Goal: Task Accomplishment & Management: Manage account settings

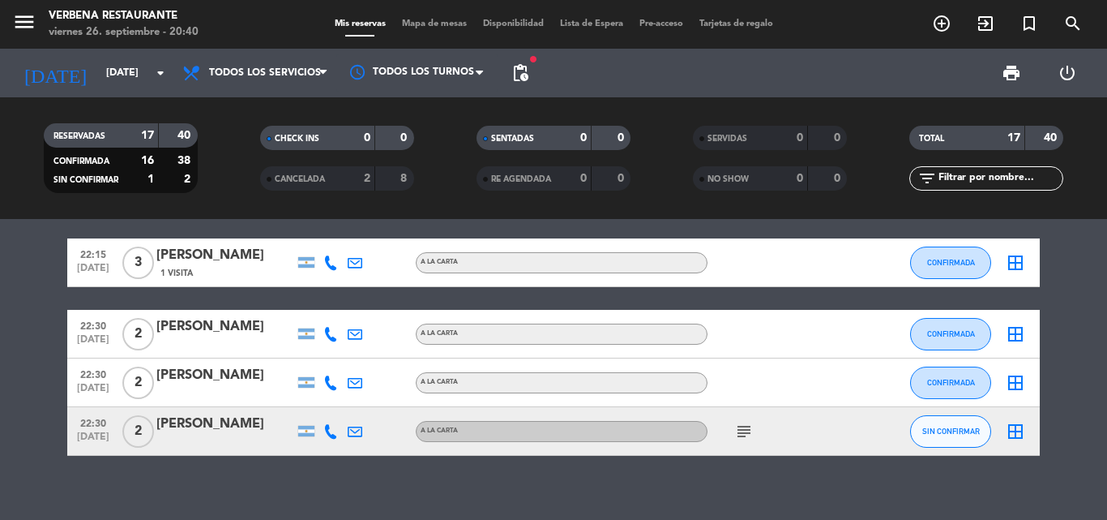
scroll to position [823, 0]
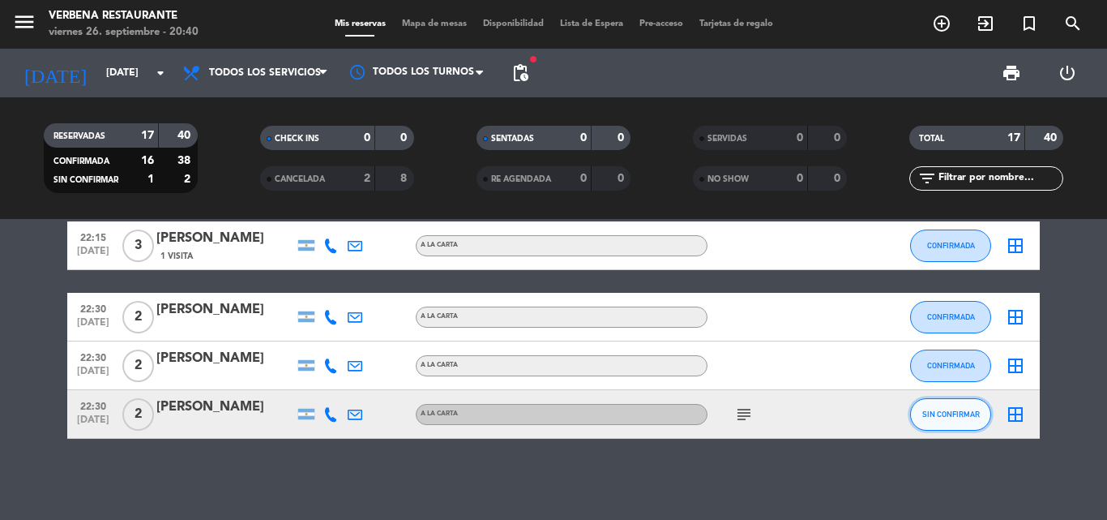
click at [972, 413] on span "SIN CONFIRMAR" at bounding box center [951, 413] width 58 height 9
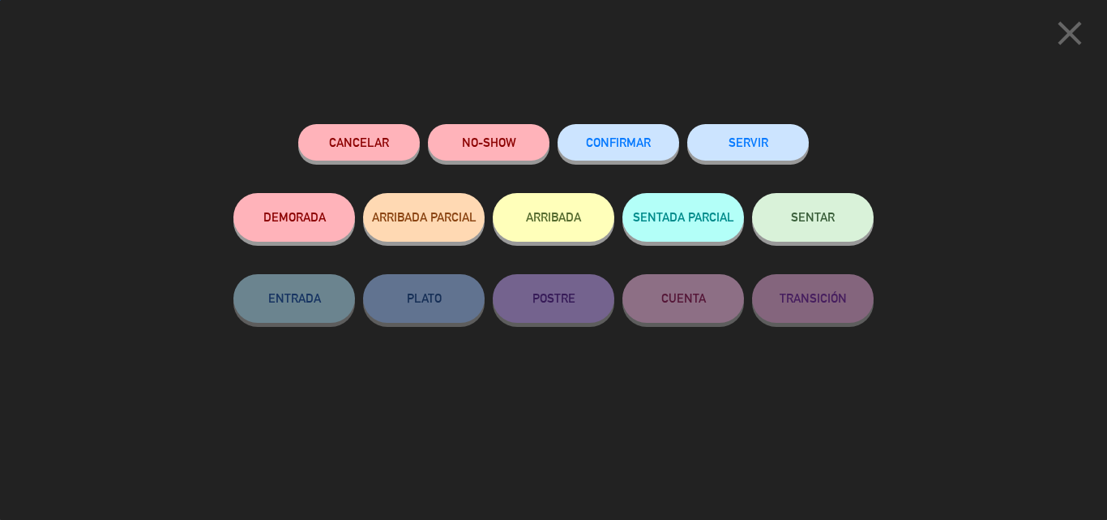
click at [836, 480] on div "Cancelar NO-SHOW CONFIRMAR SERVIR DEMORADA ARRIBADA PARCIAL ARRIBADA SENTADA PA…" at bounding box center [553, 316] width 663 height 407
click at [1064, 43] on icon "close" at bounding box center [1070, 33] width 41 height 41
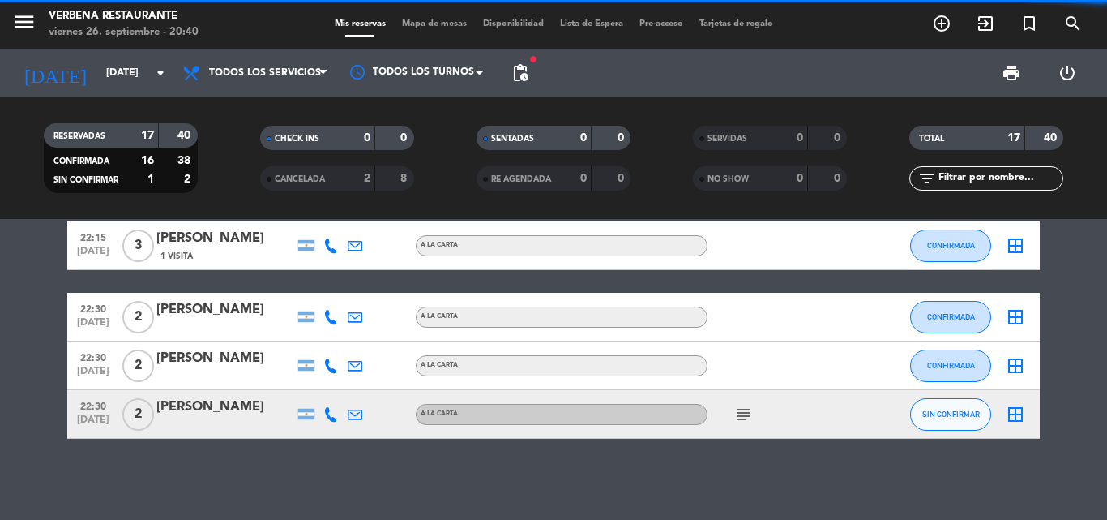
click at [751, 408] on icon "subject" at bounding box center [743, 413] width 19 height 19
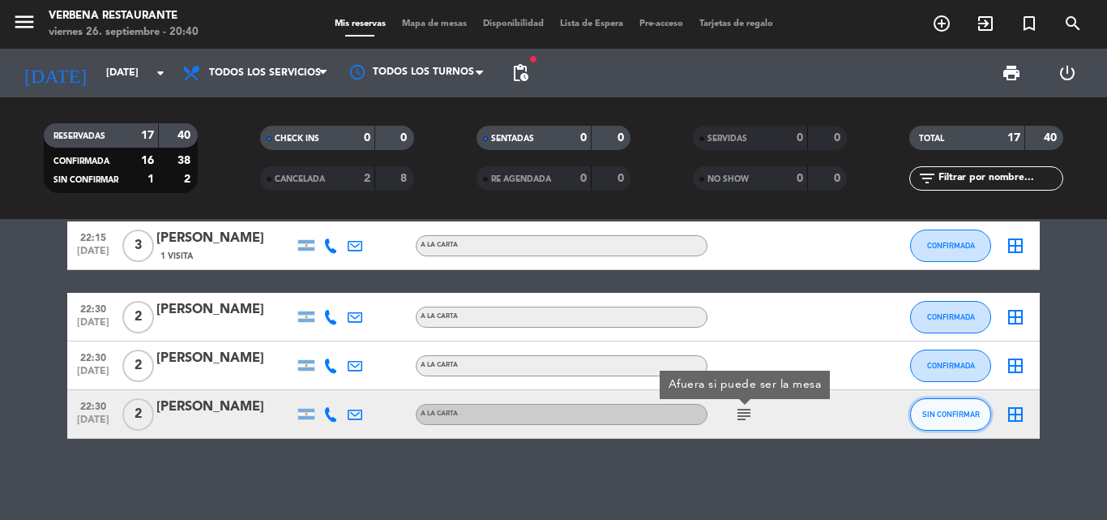
click at [939, 414] on span "SIN CONFIRMAR" at bounding box center [951, 413] width 58 height 9
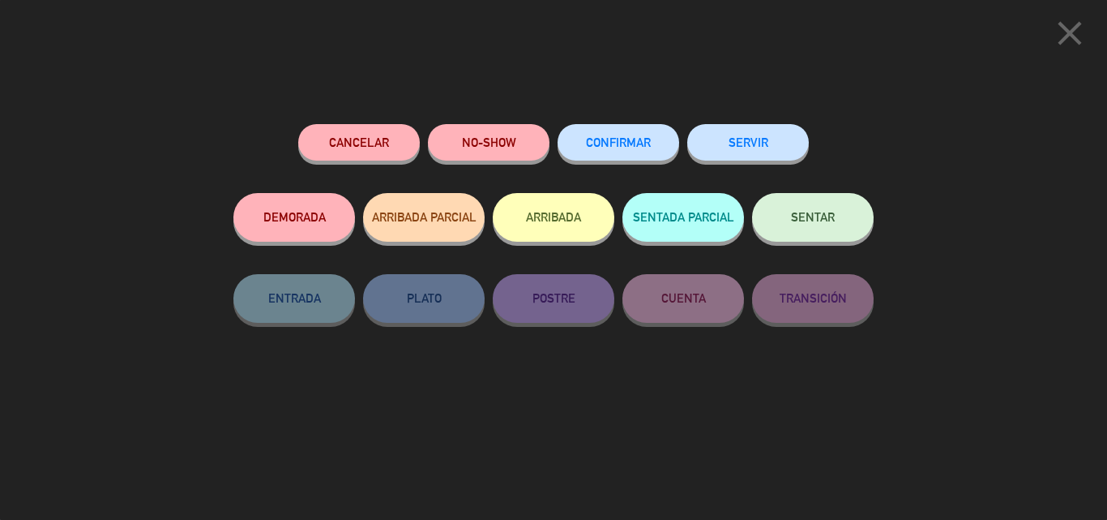
click at [658, 145] on button "CONFIRMAR" at bounding box center [619, 142] width 122 height 36
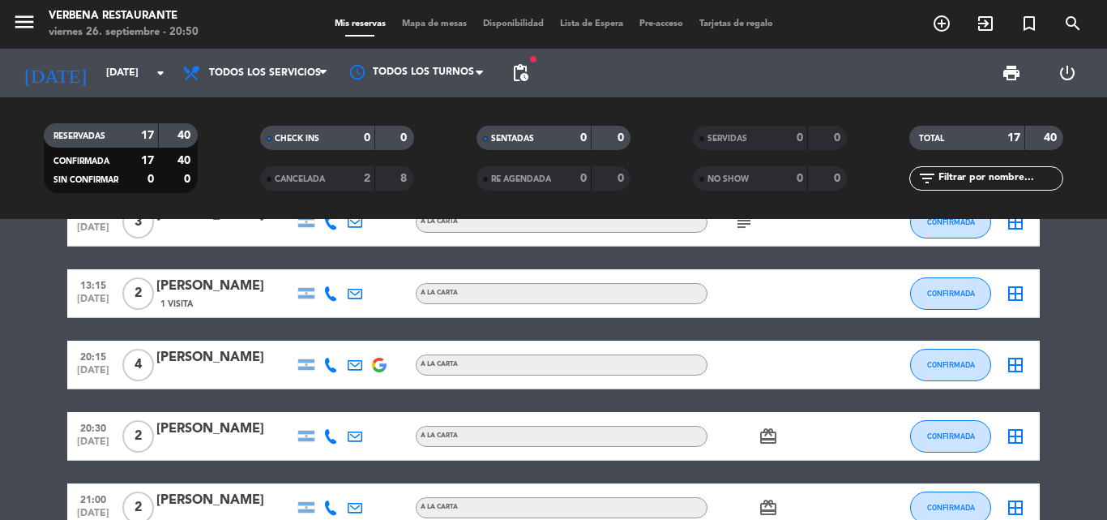
scroll to position [81, 0]
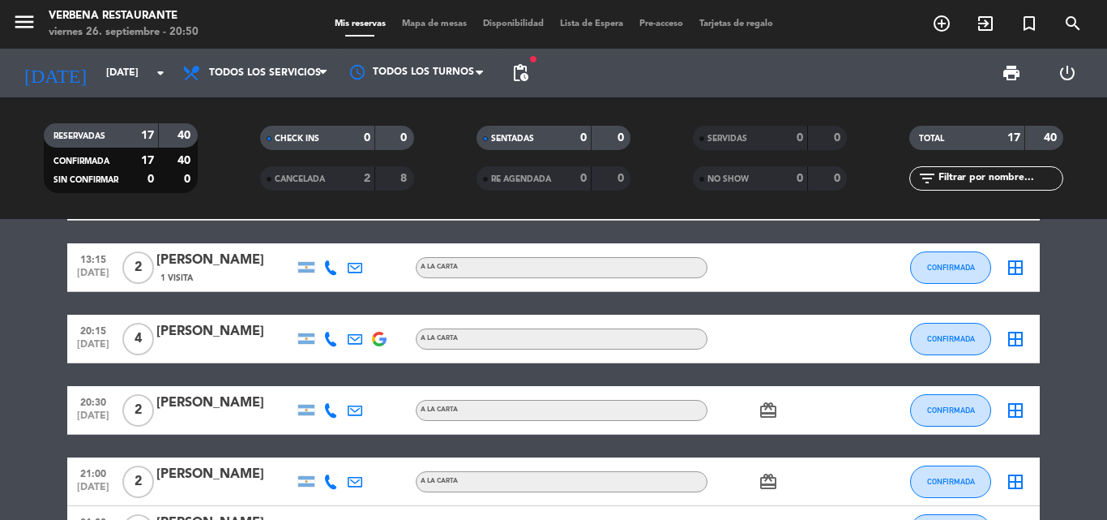
click at [331, 411] on icon at bounding box center [330, 410] width 15 height 15
click at [319, 382] on span "Copiar" at bounding box center [319, 382] width 34 height 17
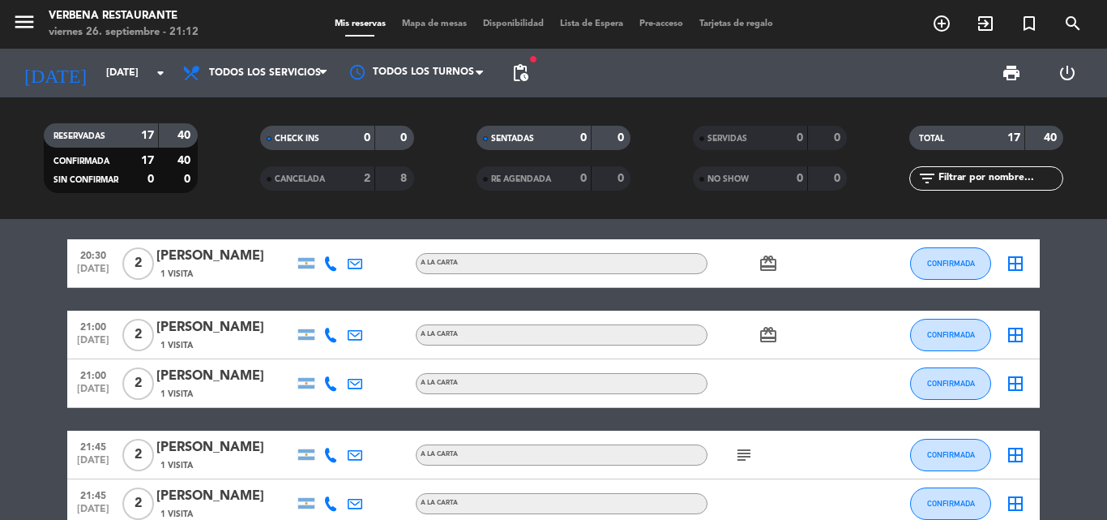
scroll to position [0, 0]
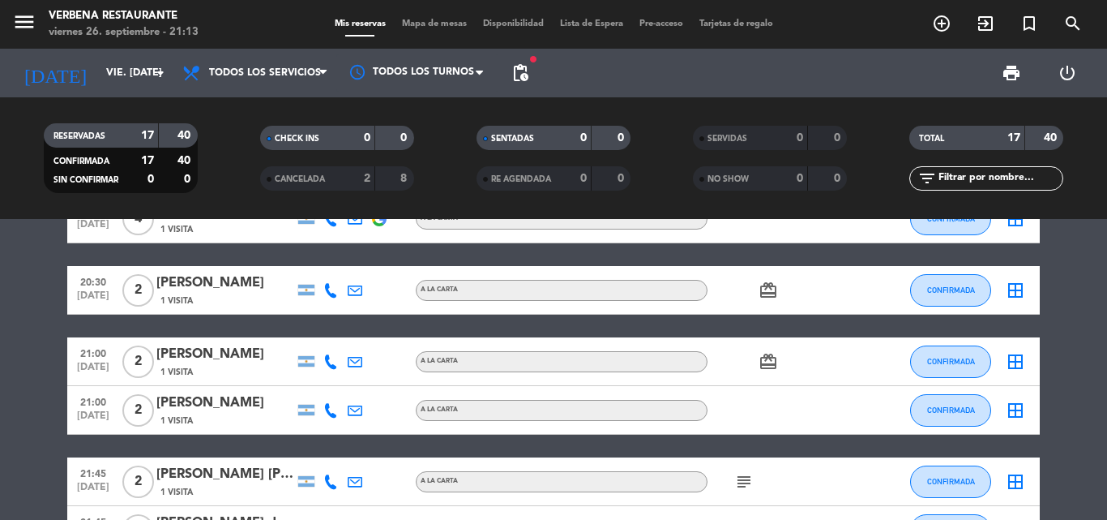
scroll to position [243, 0]
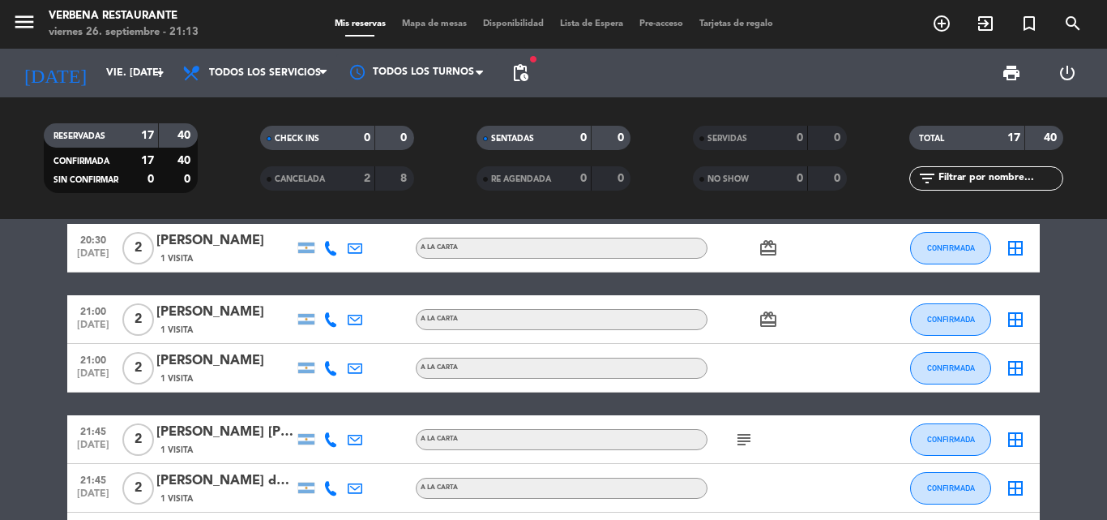
click at [331, 315] on icon at bounding box center [330, 319] width 15 height 15
click at [312, 293] on span "Copiar" at bounding box center [319, 292] width 34 height 17
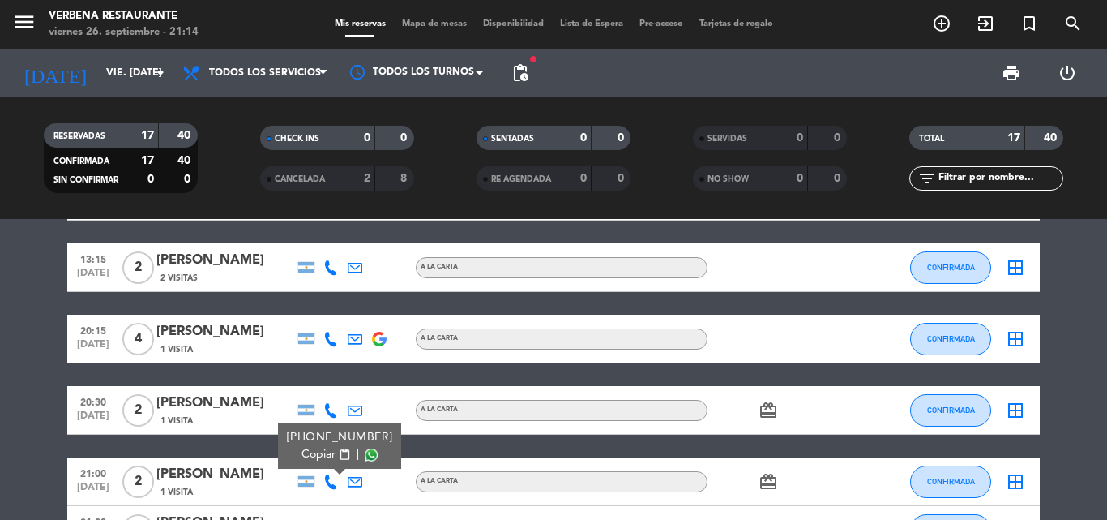
scroll to position [162, 0]
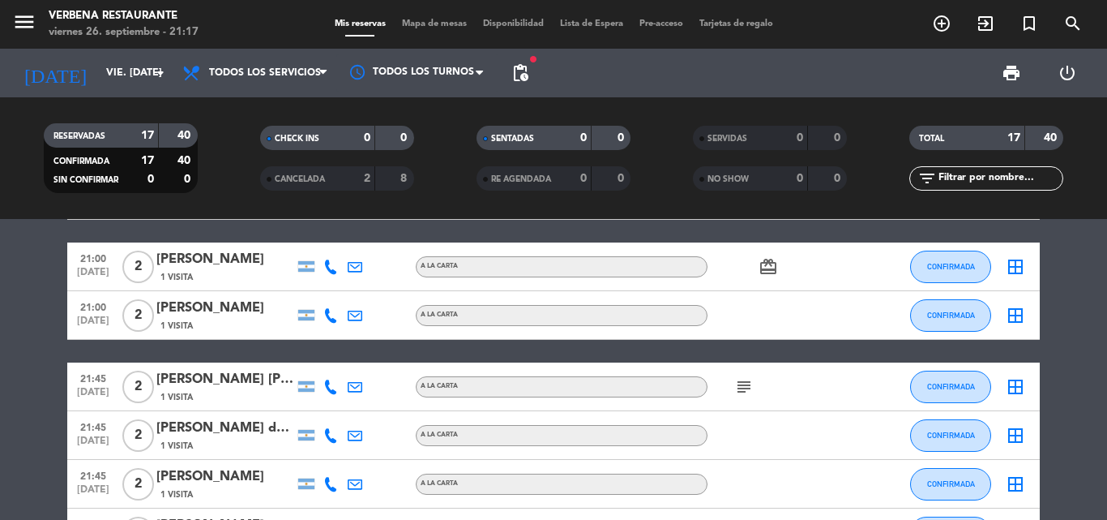
scroll to position [324, 0]
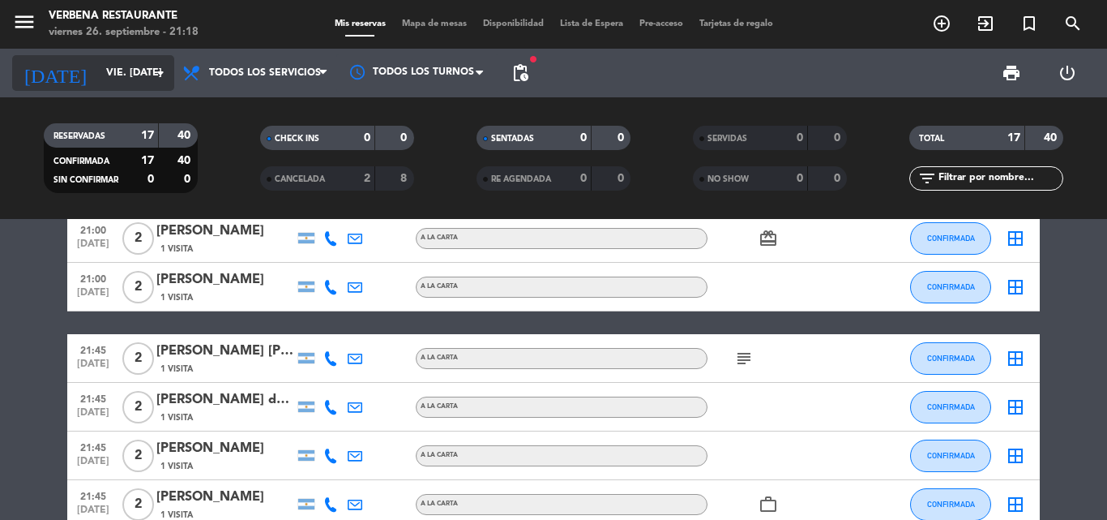
click at [142, 61] on input "[DATE]" at bounding box center [166, 73] width 137 height 28
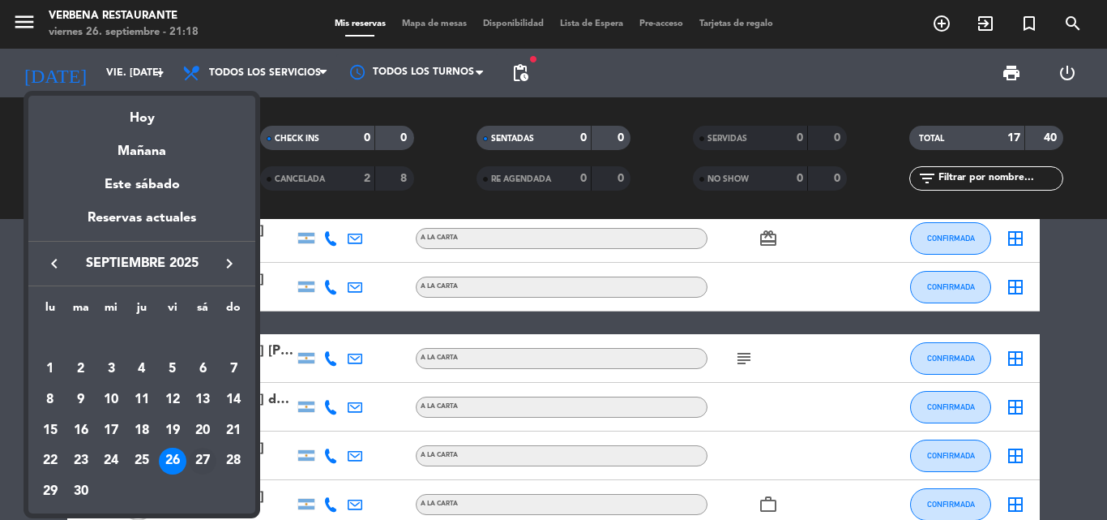
click at [203, 462] on div "27" at bounding box center [203, 461] width 28 height 28
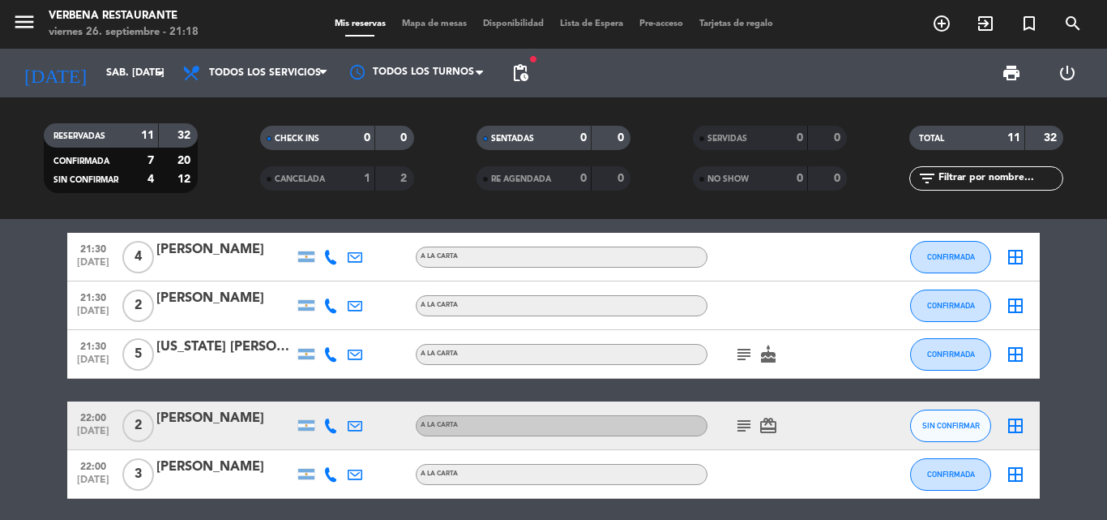
scroll to position [405, 0]
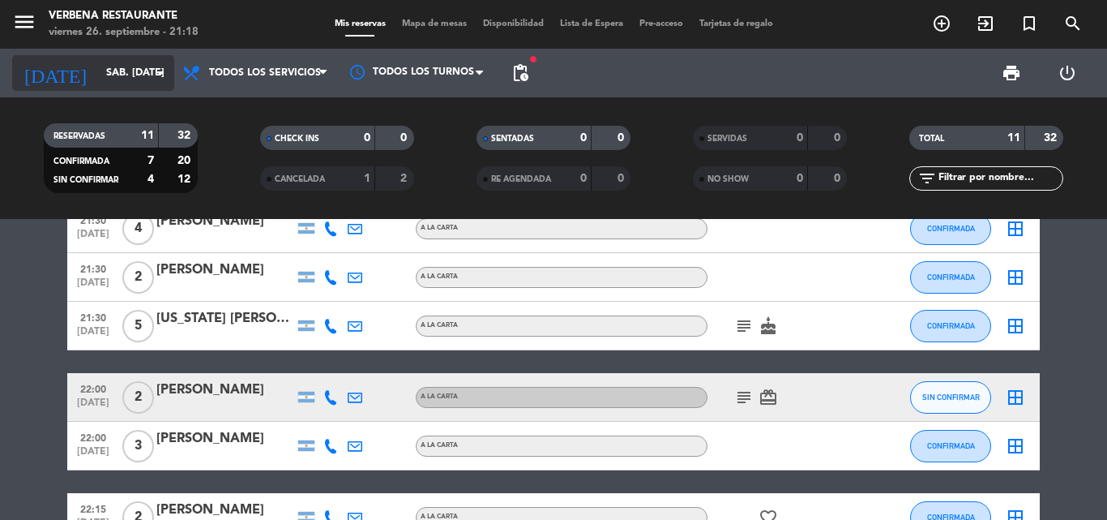
click at [146, 77] on input "sáb. 27 sep." at bounding box center [166, 73] width 137 height 28
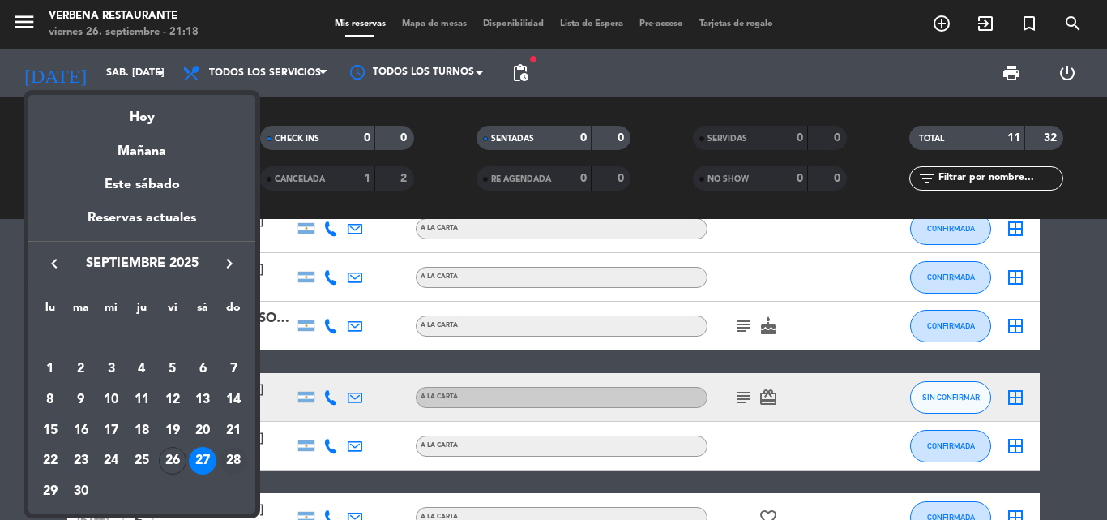
click at [241, 449] on div "28" at bounding box center [234, 461] width 28 height 28
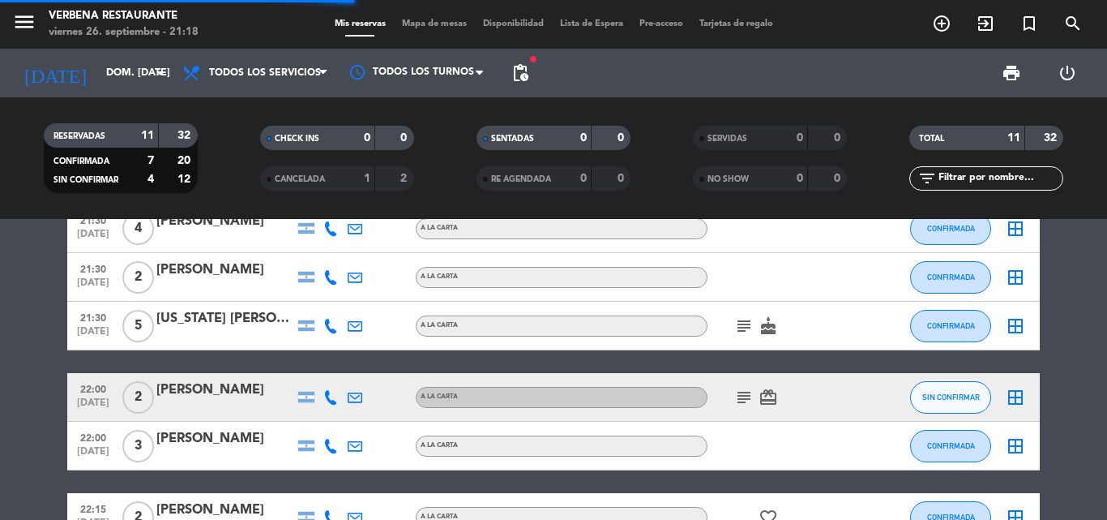
scroll to position [0, 0]
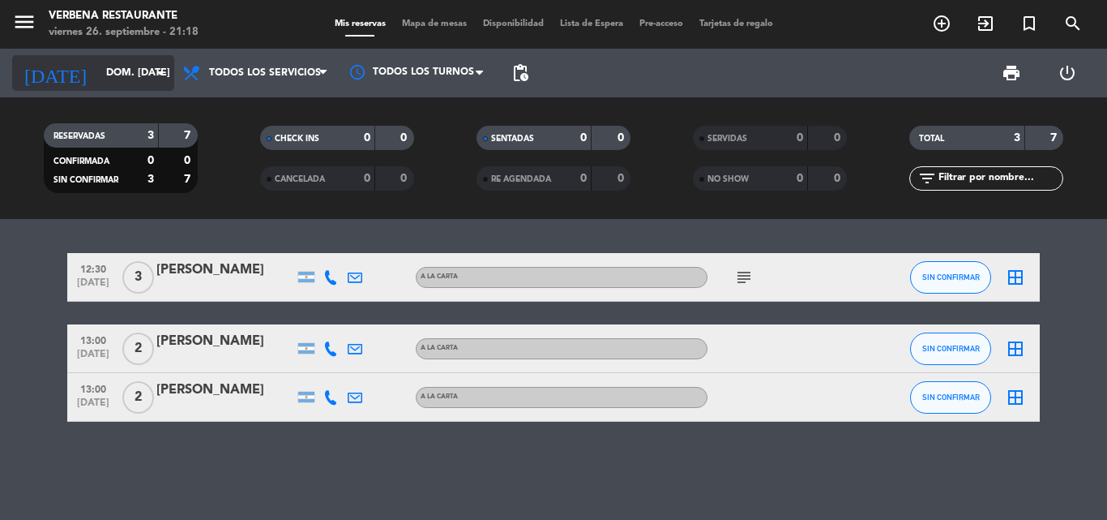
click at [126, 71] on input "dom. 28 sep." at bounding box center [166, 73] width 137 height 28
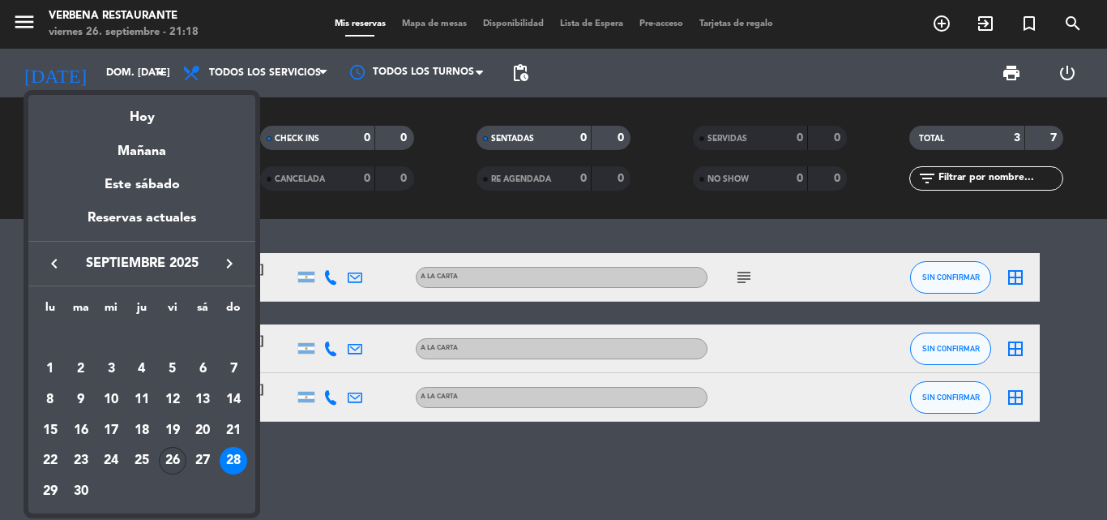
click at [173, 459] on div "26" at bounding box center [173, 461] width 28 height 28
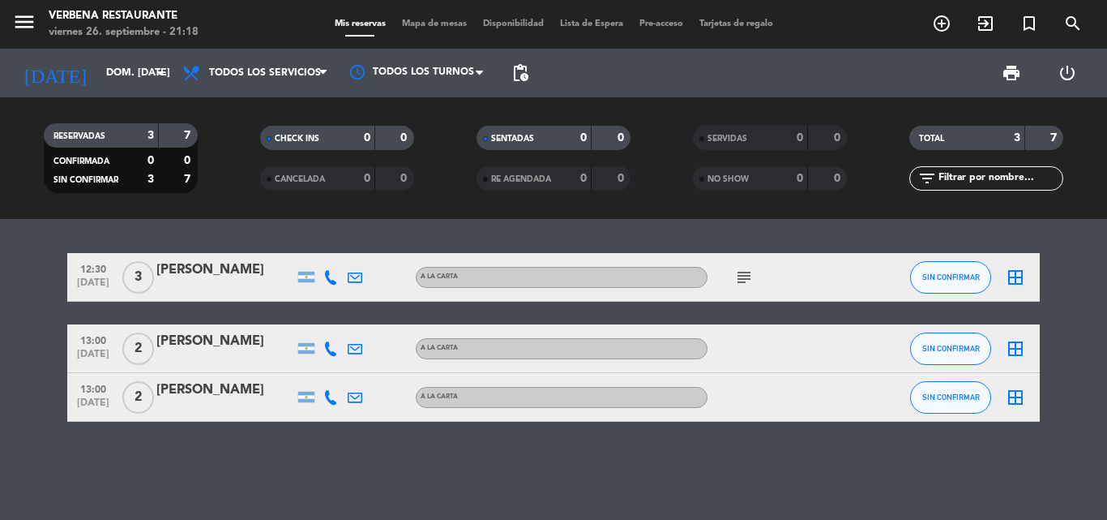
type input "[DATE]"
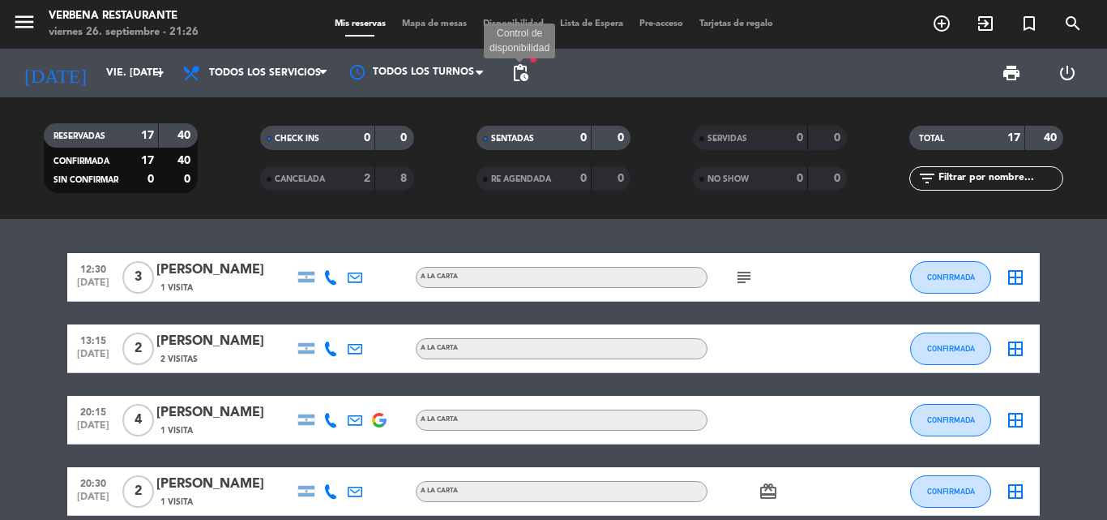
click at [523, 71] on span "pending_actions" at bounding box center [520, 72] width 19 height 19
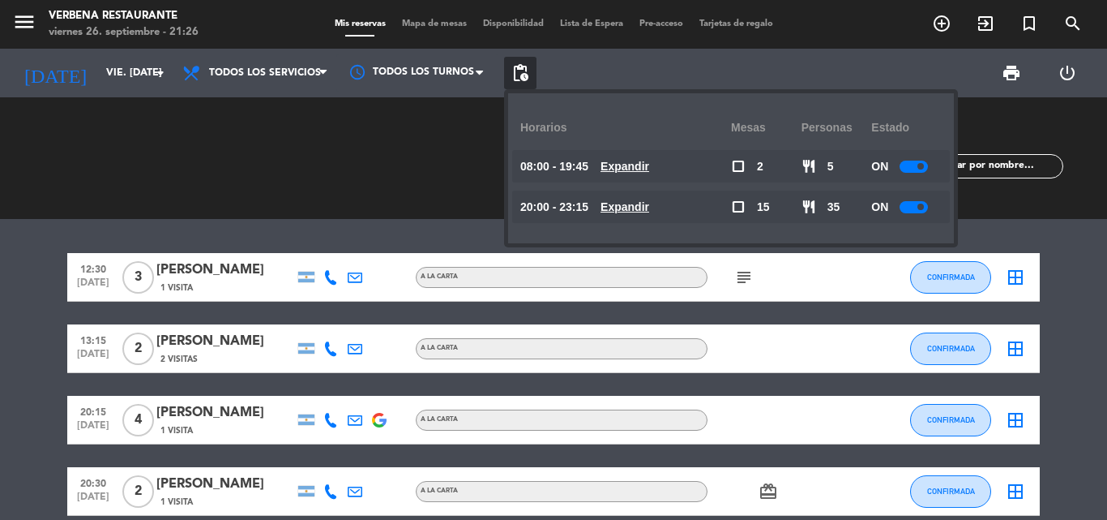
click at [649, 200] on u "Expandir" at bounding box center [625, 206] width 49 height 13
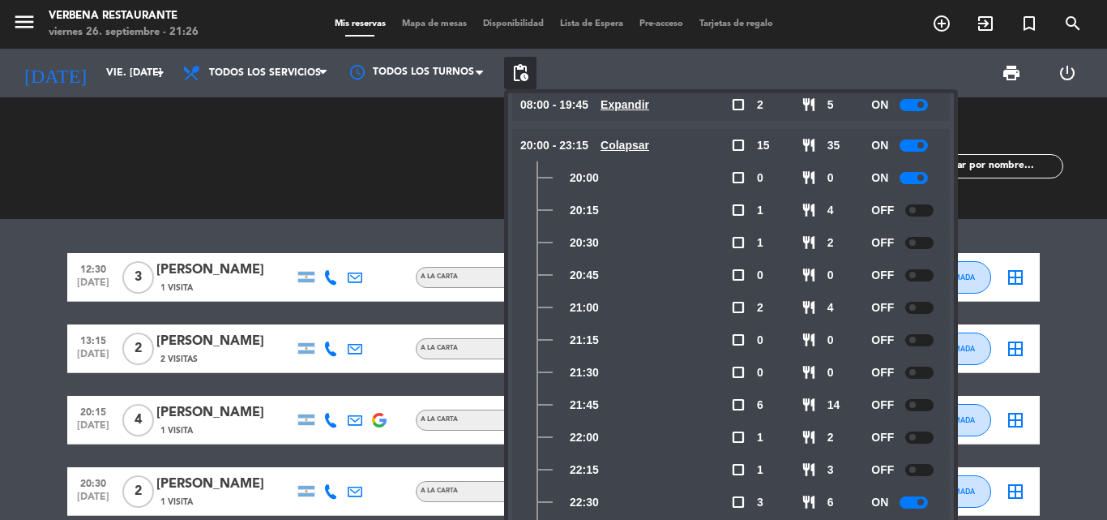
scroll to position [118, 0]
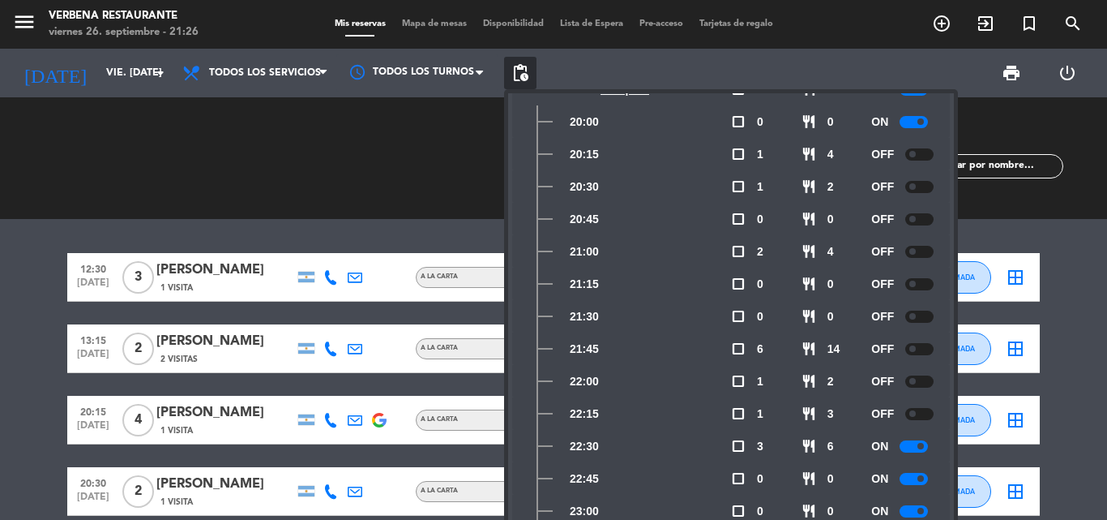
click at [530, 66] on span "pending_actions" at bounding box center [520, 73] width 32 height 32
click at [909, 448] on div at bounding box center [914, 446] width 28 height 12
click at [747, 71] on div "print power_settings_new" at bounding box center [816, 73] width 558 height 49
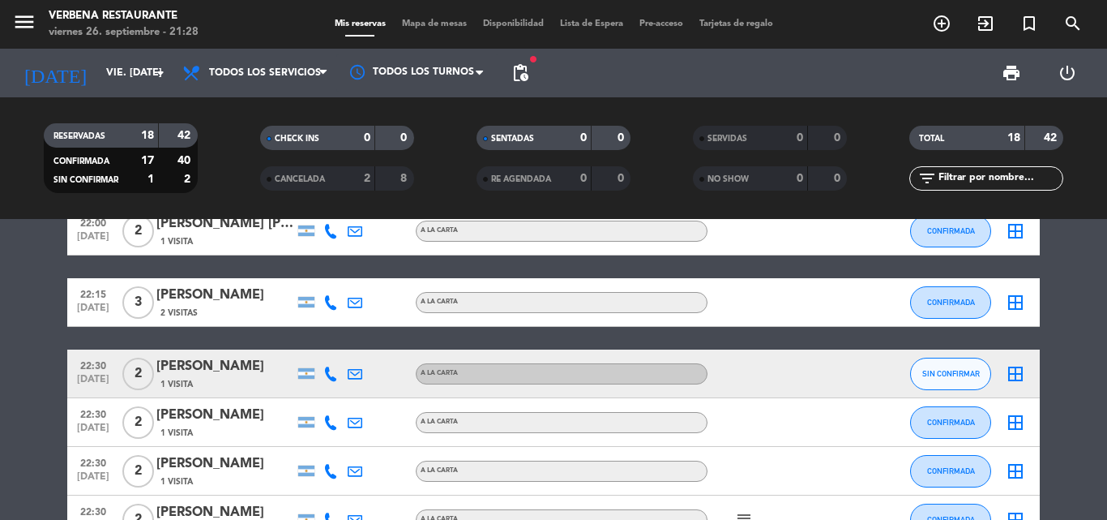
scroll to position [811, 0]
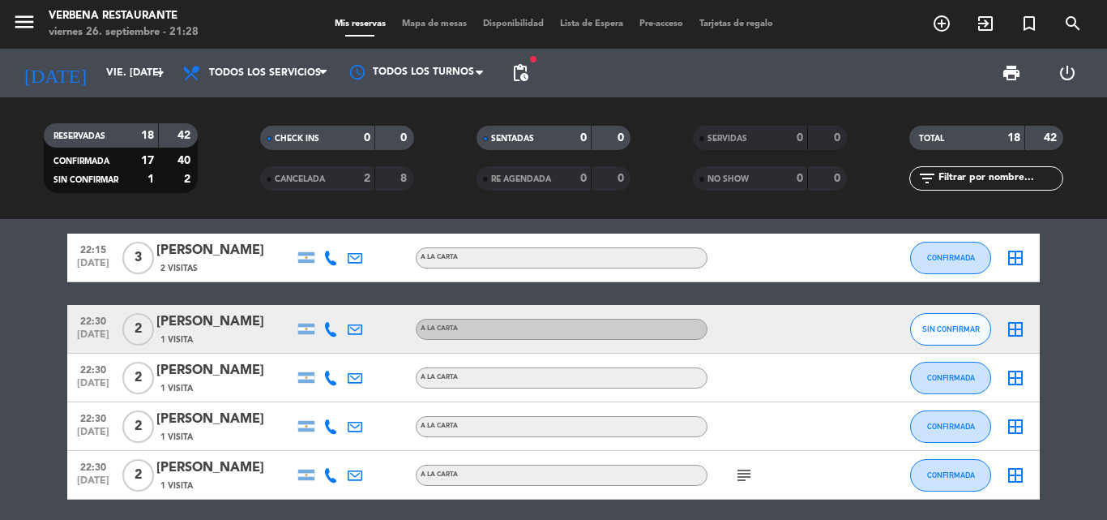
click at [332, 330] on icon at bounding box center [330, 329] width 15 height 15
click at [319, 297] on span "Copiar" at bounding box center [319, 301] width 34 height 17
click at [936, 336] on button "SIN CONFIRMAR" at bounding box center [950, 329] width 81 height 32
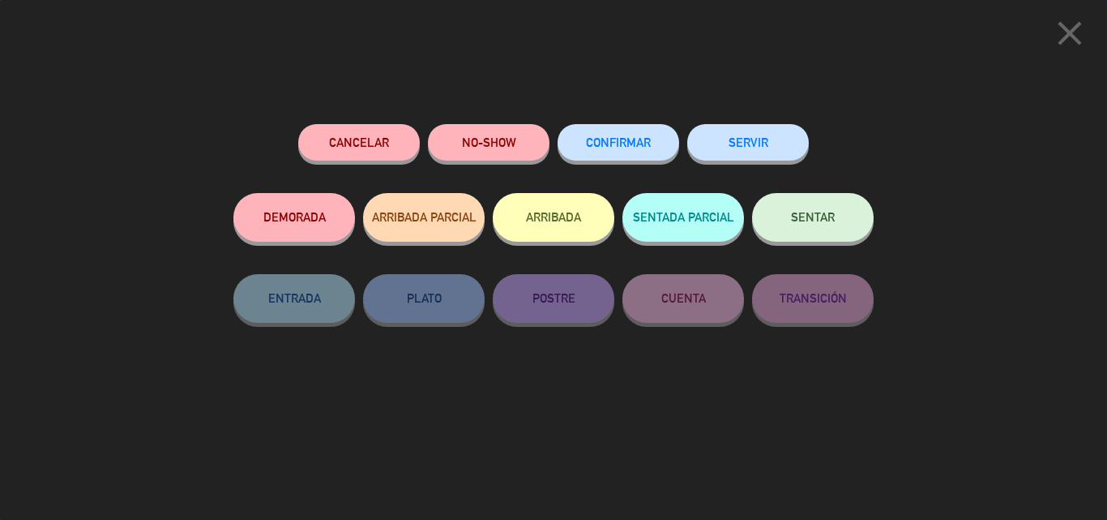
click at [648, 149] on button "CONFIRMAR" at bounding box center [619, 142] width 122 height 36
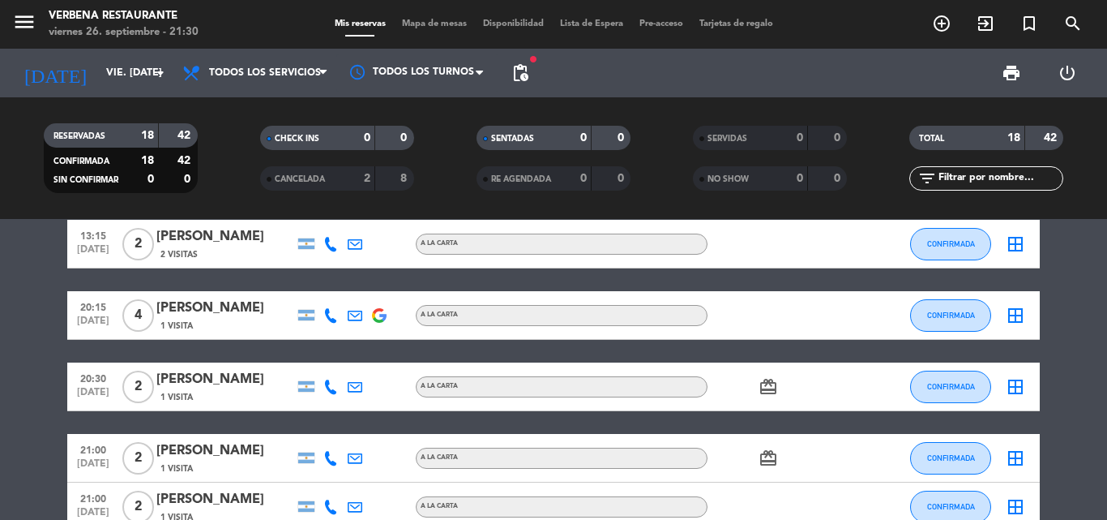
scroll to position [0, 0]
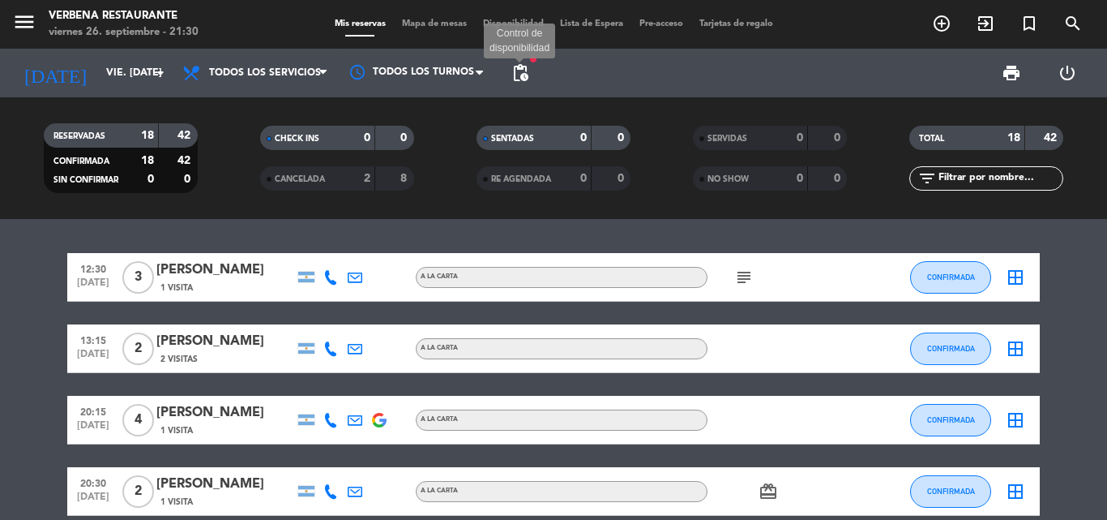
click at [522, 64] on span "pending_actions" at bounding box center [520, 72] width 19 height 19
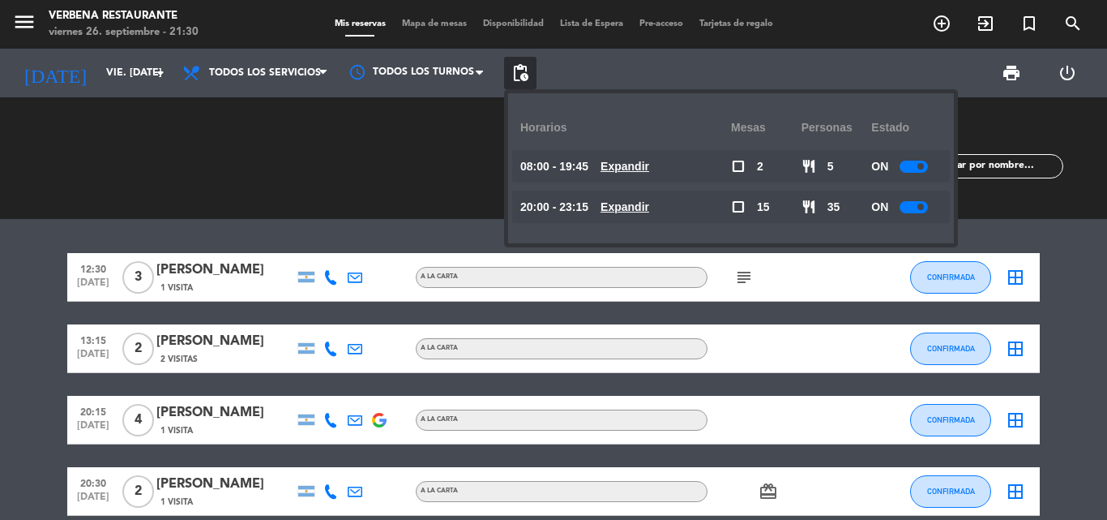
click at [649, 205] on u "Expandir" at bounding box center [625, 206] width 49 height 13
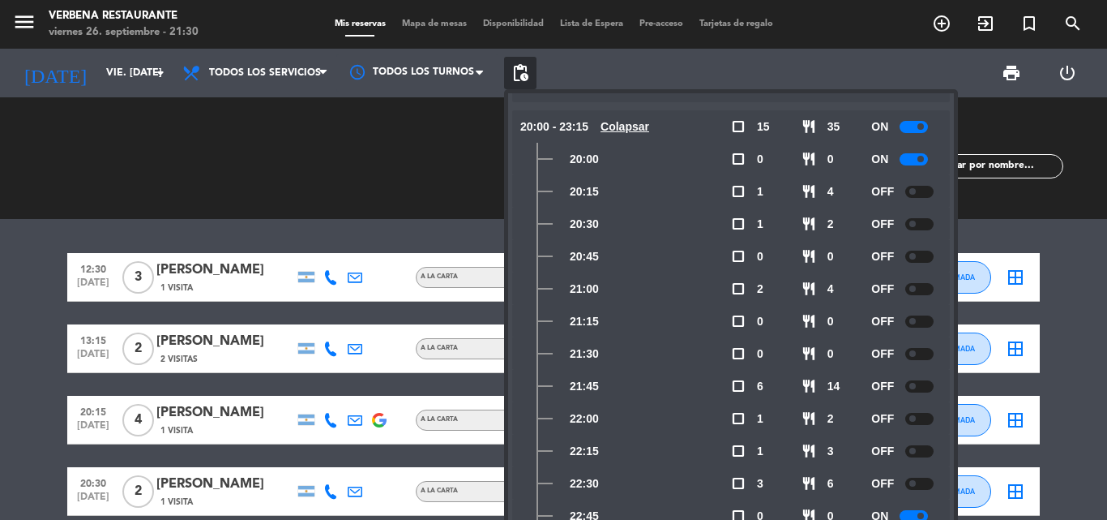
scroll to position [118, 0]
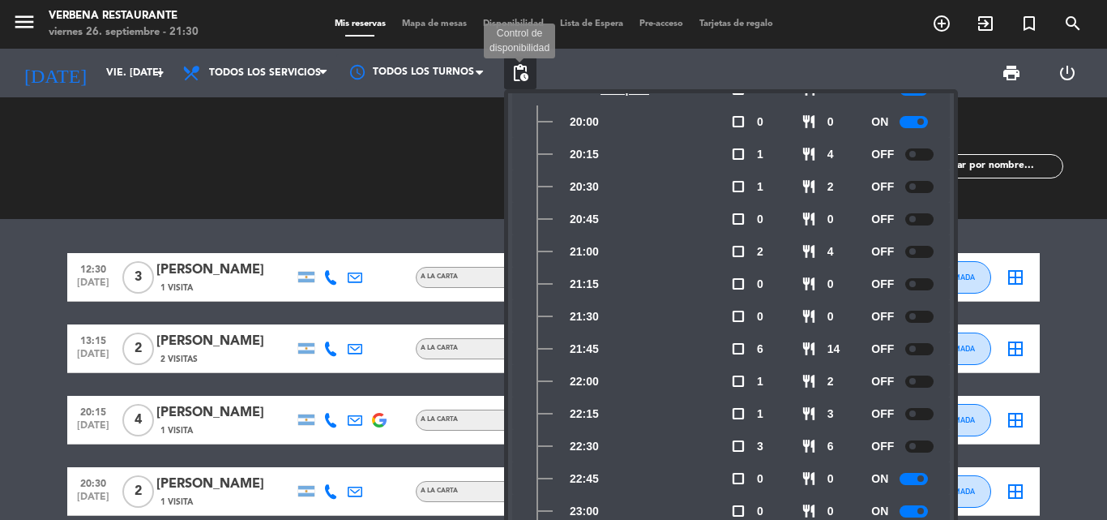
click at [527, 70] on span "pending_actions" at bounding box center [520, 72] width 19 height 19
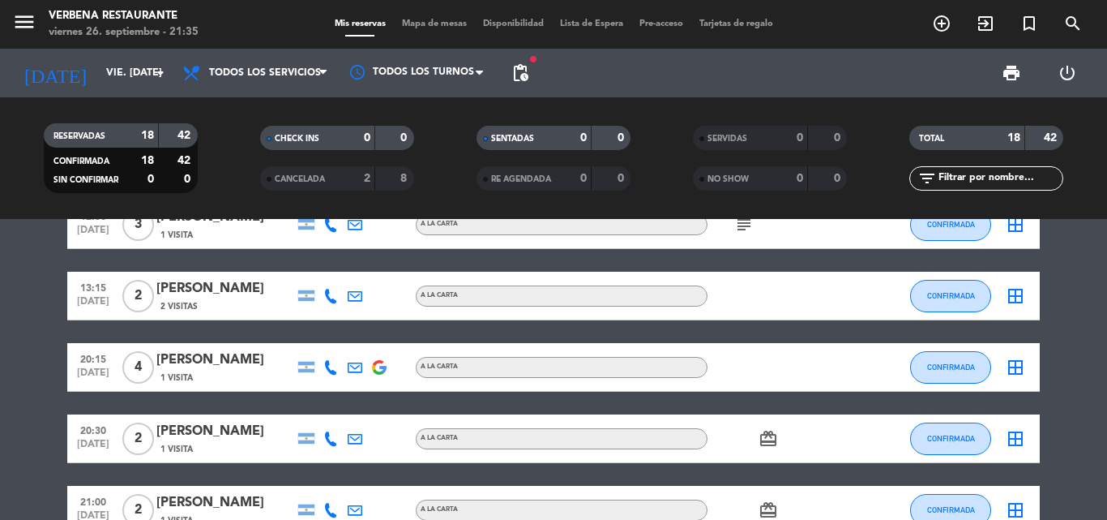
scroll to position [81, 0]
